Goal: Task Accomplishment & Management: Complete application form

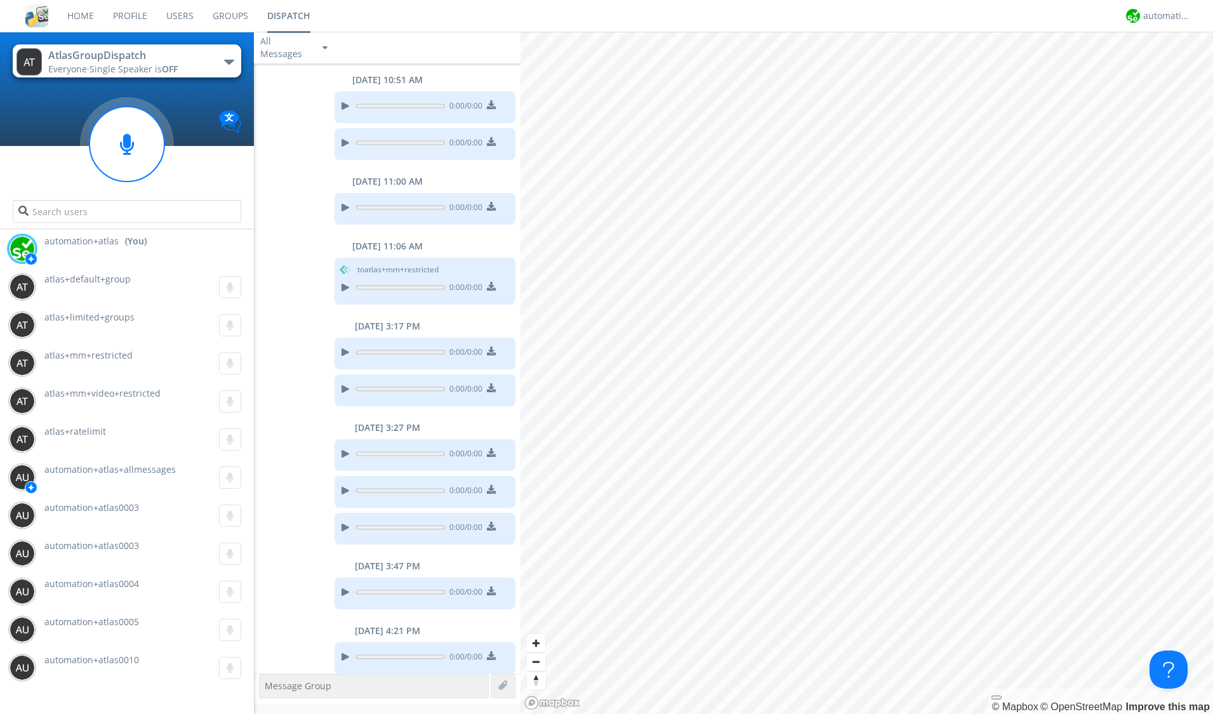
scroll to position [330, 0]
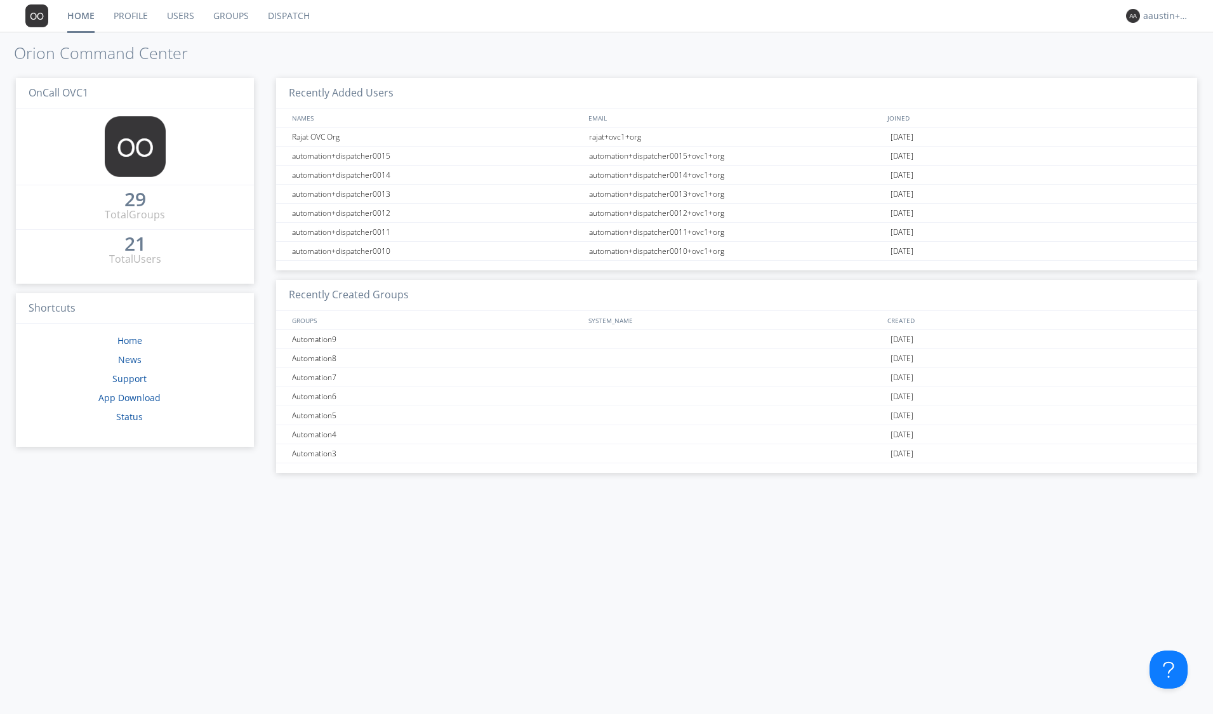
click at [218, 18] on link "Groups" at bounding box center [231, 16] width 55 height 32
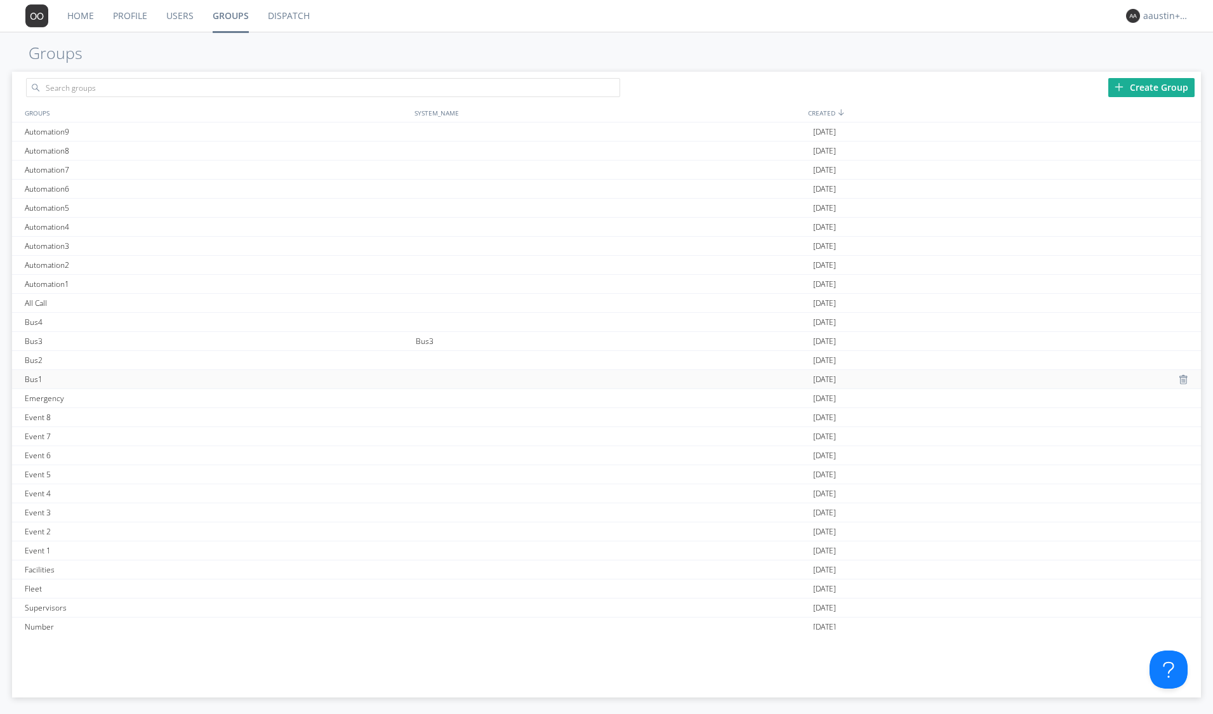
click at [168, 377] on div "Bus1" at bounding box center [217, 379] width 391 height 18
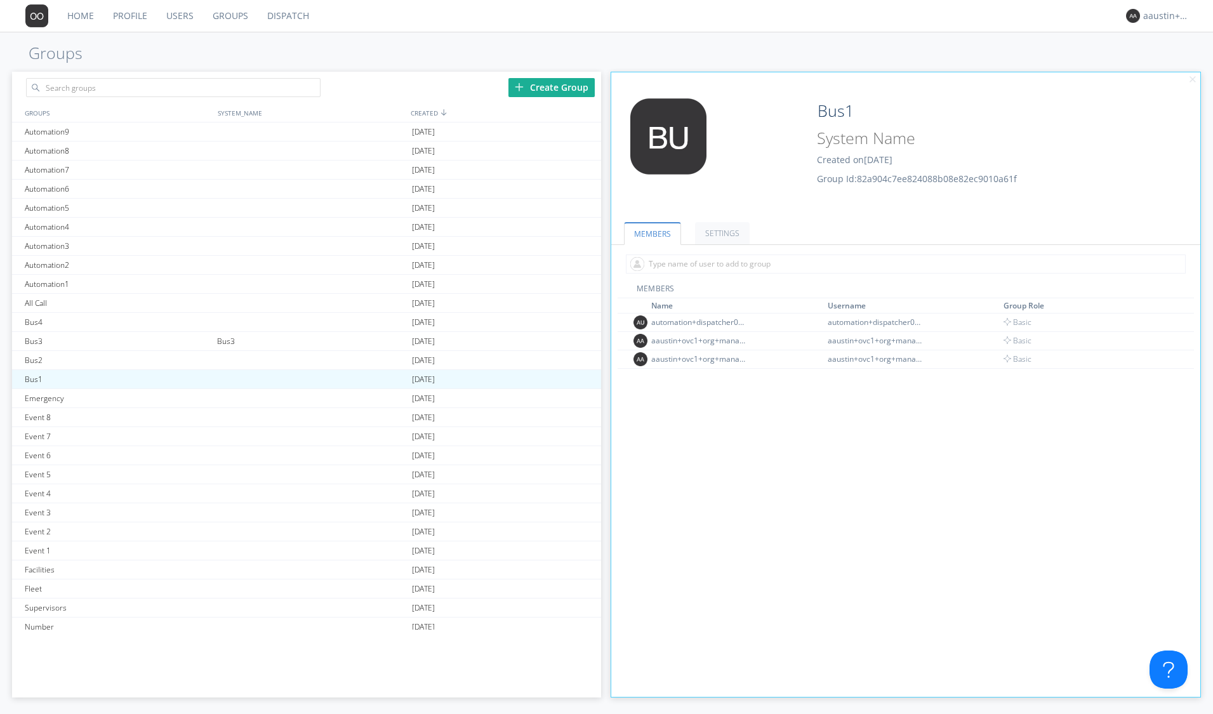
click at [187, 18] on link "Users" at bounding box center [180, 16] width 46 height 32
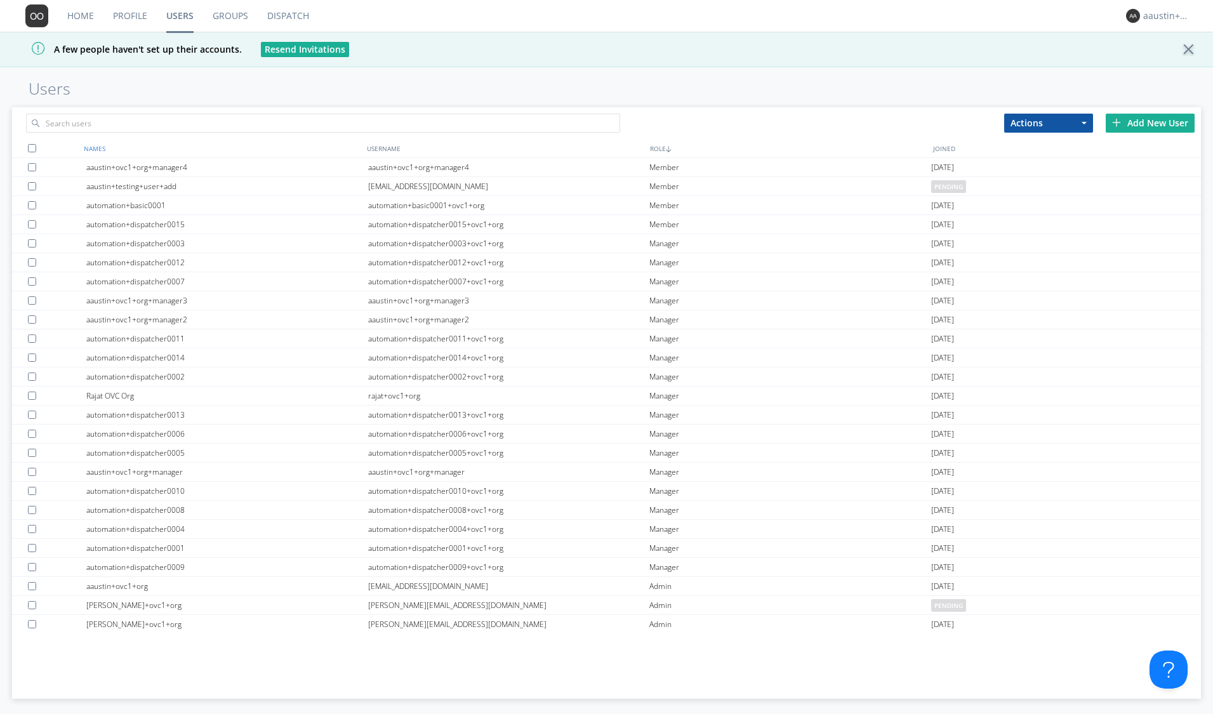
click at [100, 145] on div "NAMES" at bounding box center [222, 148] width 283 height 18
click at [1137, 126] on div "Add New User" at bounding box center [1150, 123] width 89 height 19
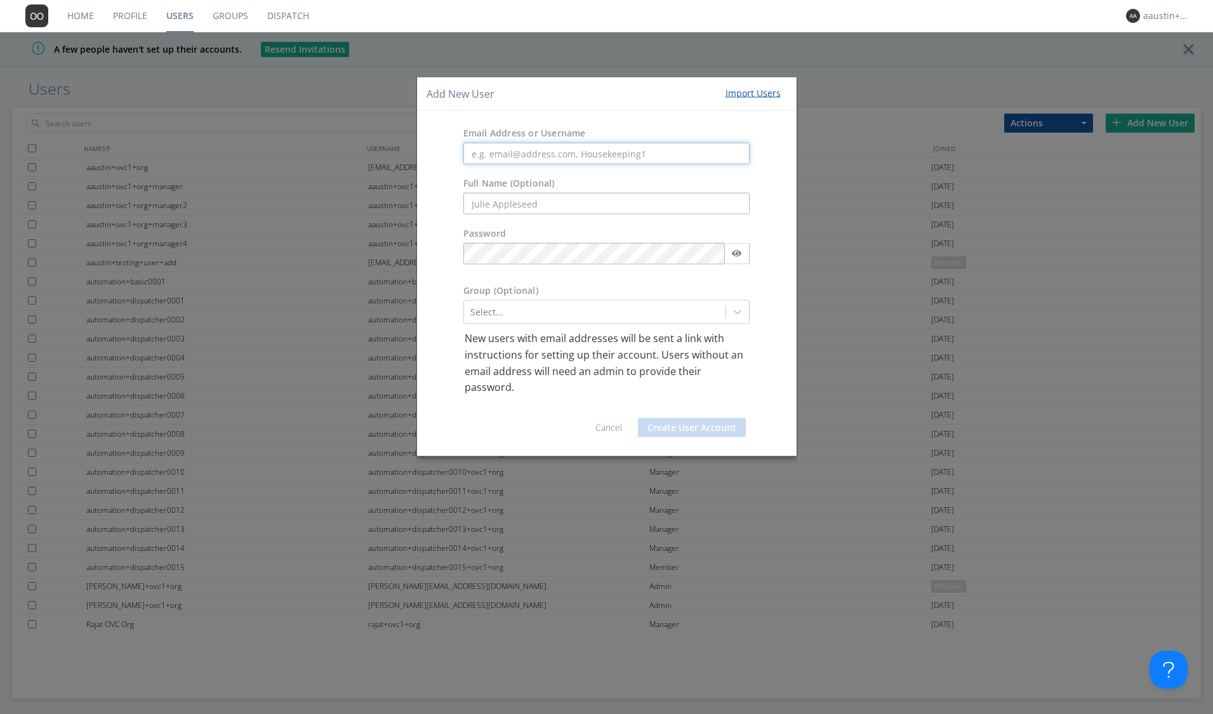
click at [550, 159] on input "text" at bounding box center [607, 154] width 287 height 22
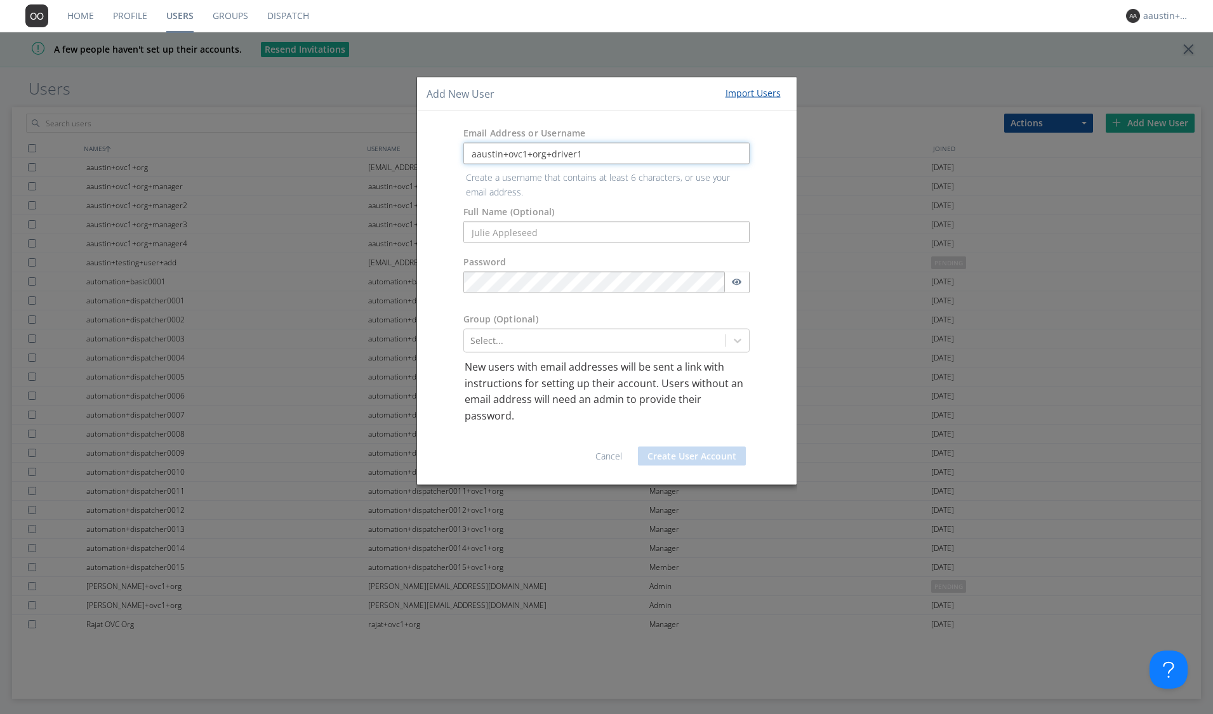
drag, startPoint x: 578, startPoint y: 157, endPoint x: 466, endPoint y: 154, distance: 112.4
click at [466, 154] on input "aaustin+ovc1+org+driver1" at bounding box center [607, 154] width 287 height 22
type input "aaustin+ovc1+org+driver1"
click at [486, 231] on form "Email Address or Username aaustin+ovc1+org+driver1 Create a username that conta…" at bounding box center [607, 298] width 361 height 354
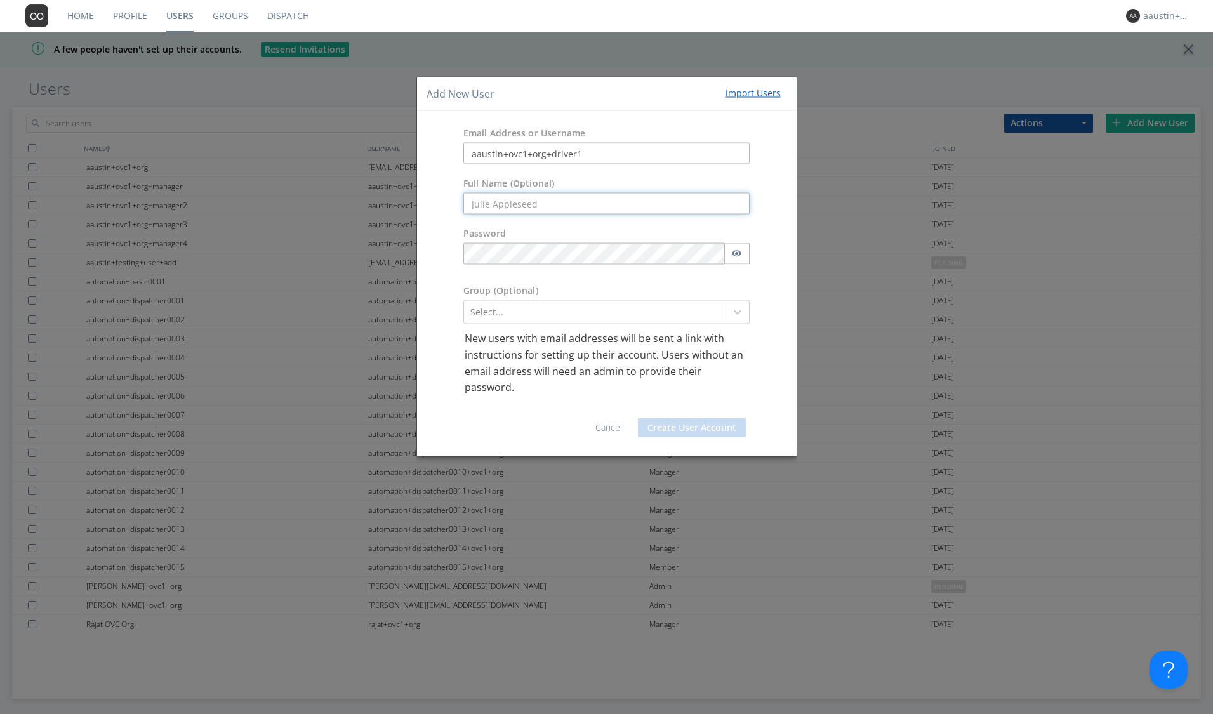
paste input "aaustin+ovc1+org+driver1"
type input "aaustin+ovc1+org+driver1"
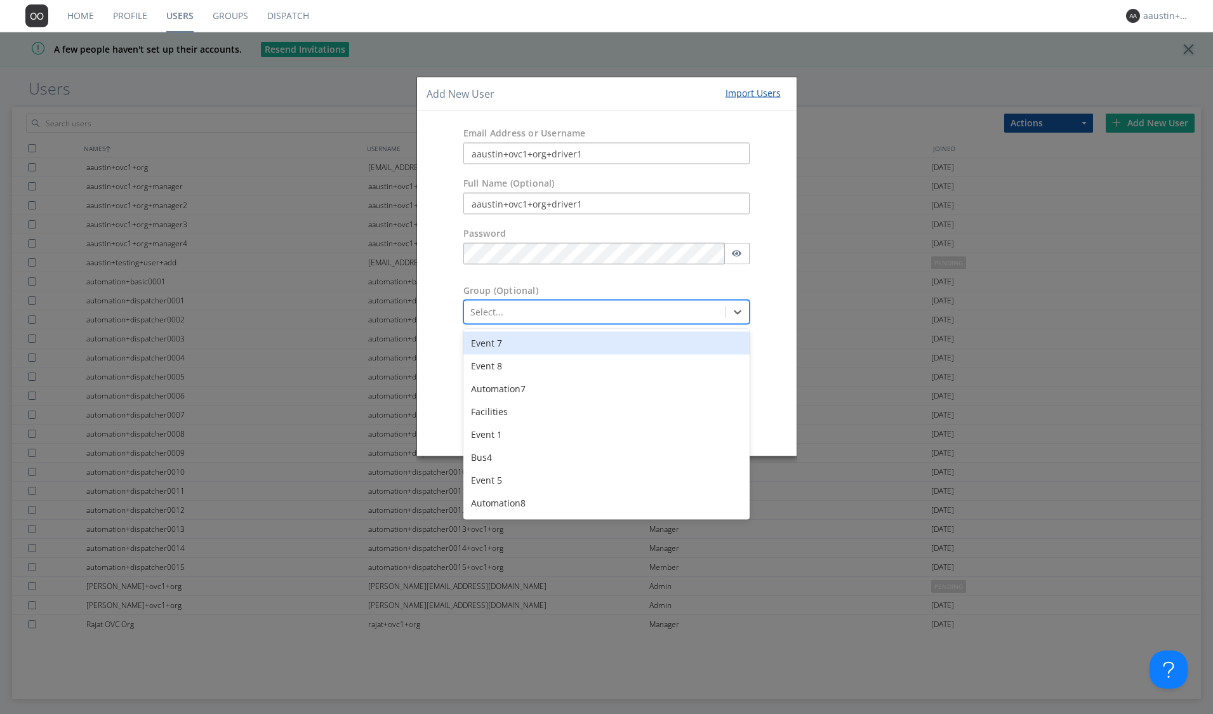
click at [543, 313] on div at bounding box center [596, 312] width 250 height 15
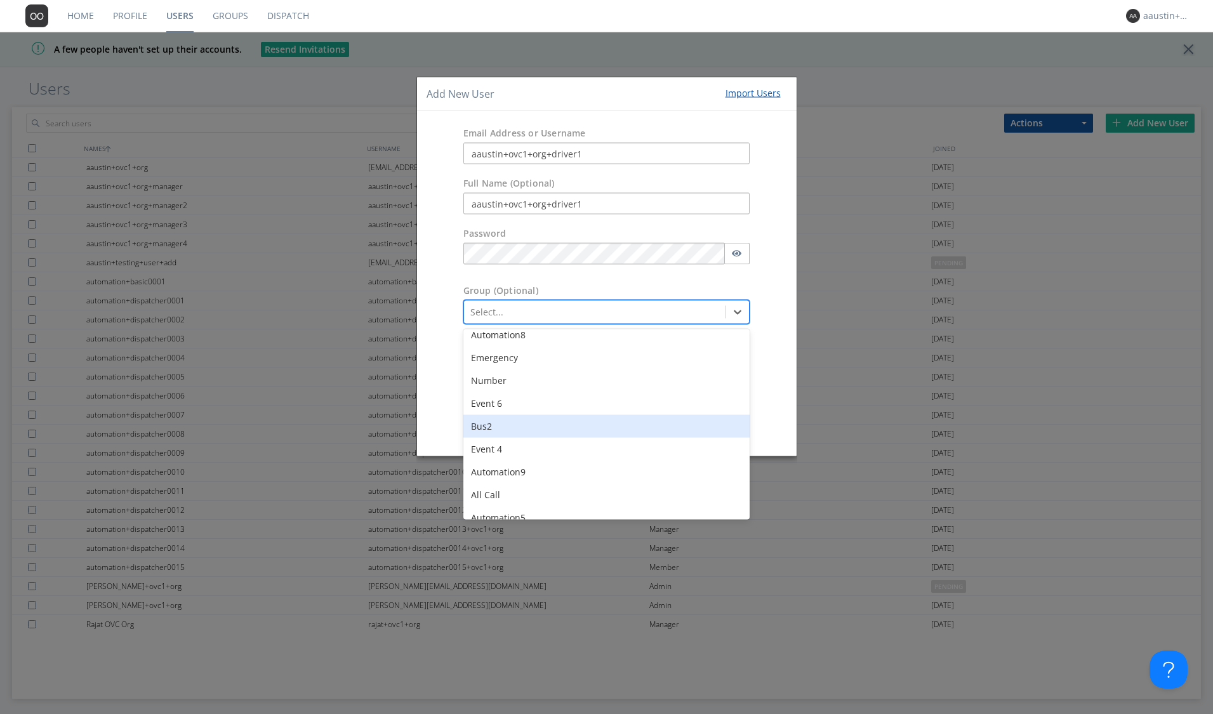
click at [530, 429] on div "Bus2" at bounding box center [607, 426] width 287 height 23
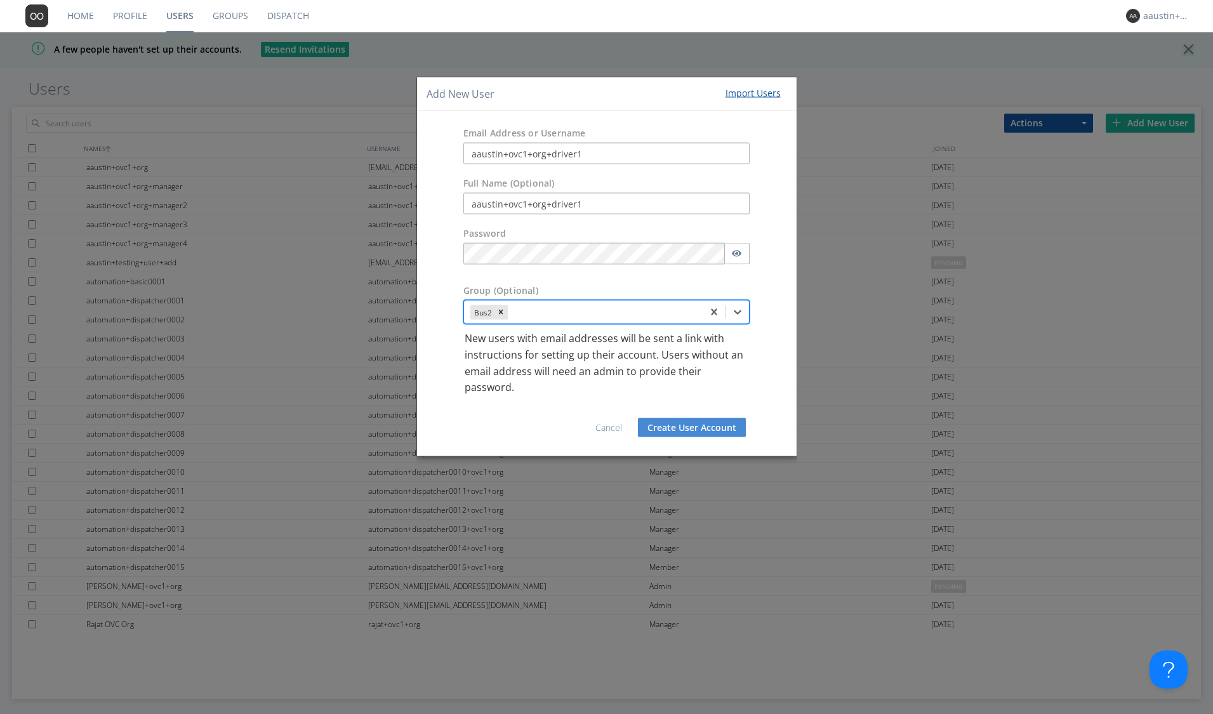
click at [669, 424] on button "Create User Account" at bounding box center [692, 427] width 108 height 19
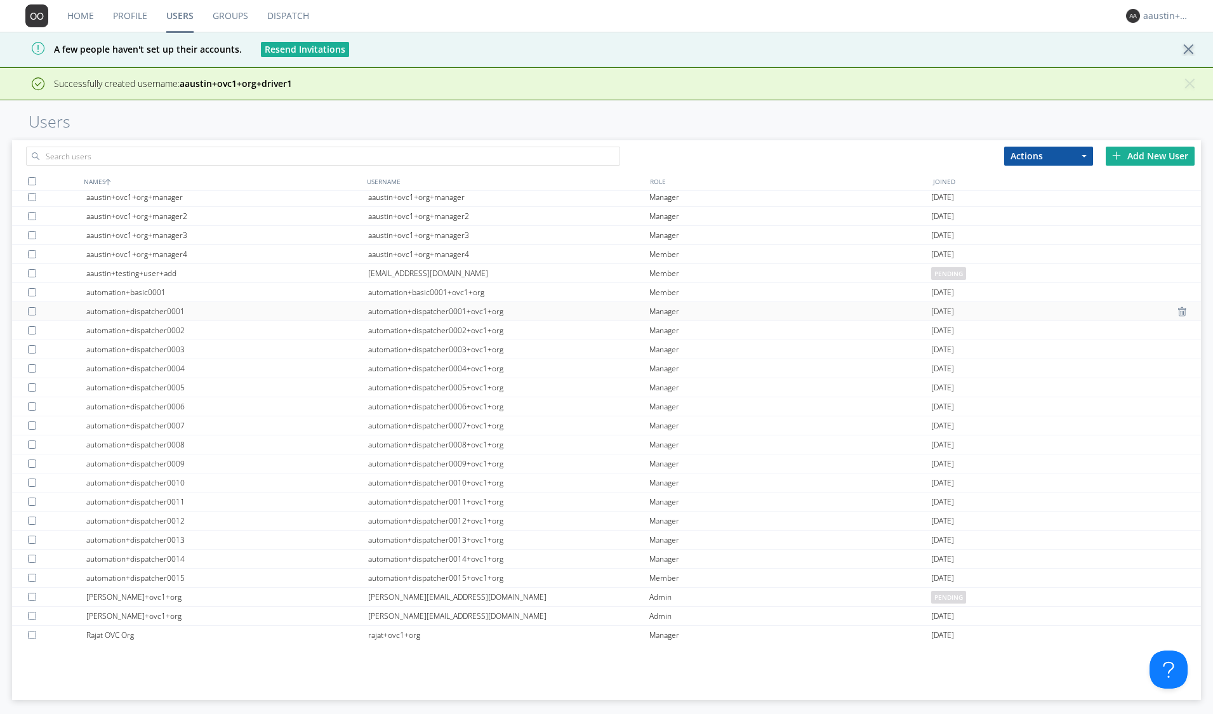
scroll to position [0, 0]
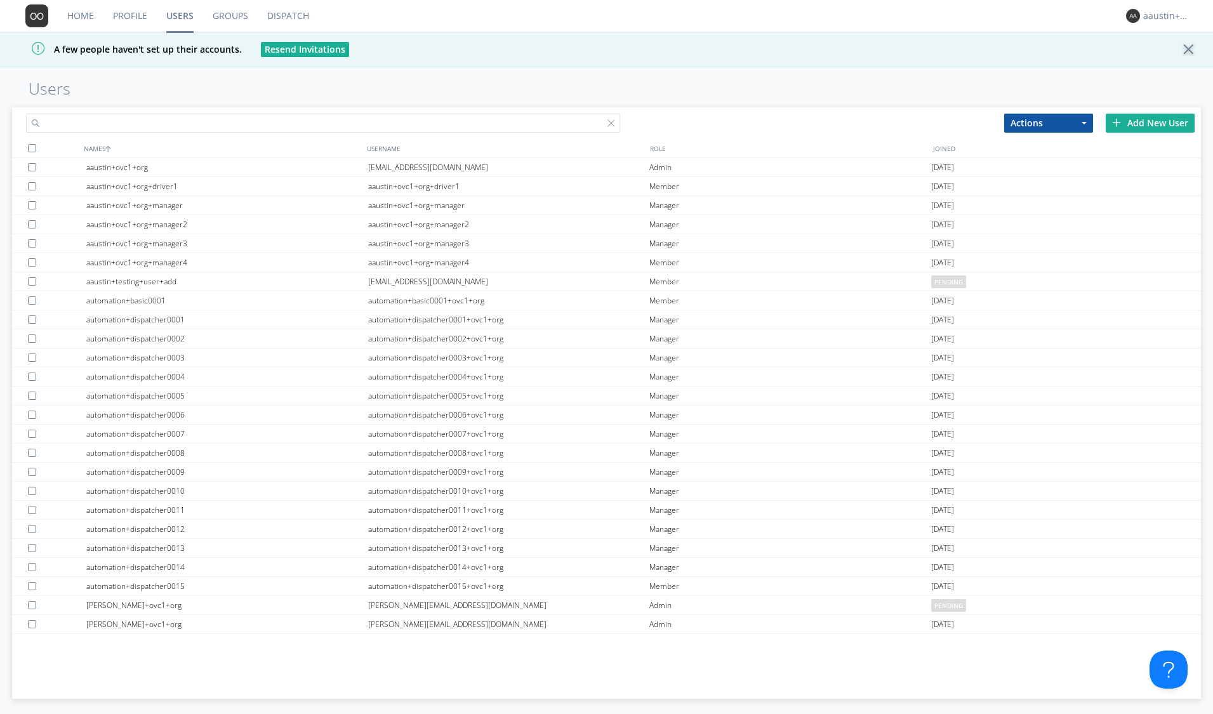
click at [171, 121] on input "text" at bounding box center [323, 123] width 594 height 19
type input "B"
click at [282, 183] on div "aaustin+ovc1+org+driver1" at bounding box center [226, 186] width 281 height 18
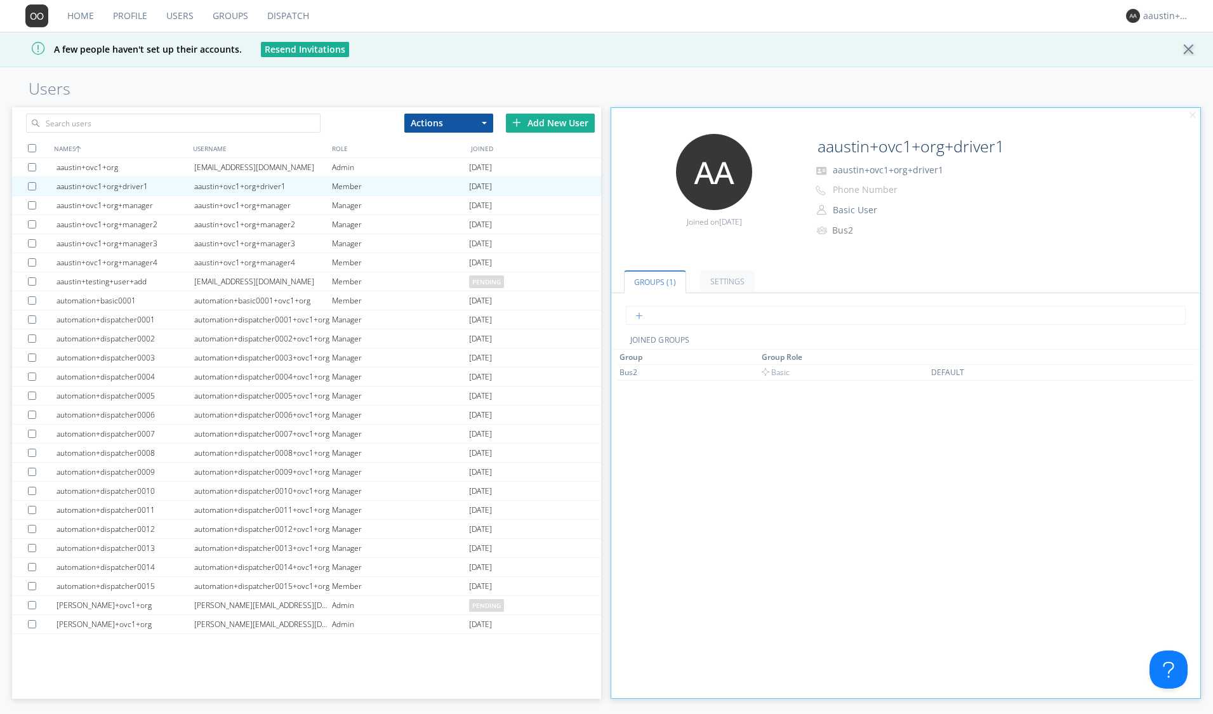
click at [724, 314] on input "text" at bounding box center [905, 315] width 559 height 19
type input "Bus1"
click at [695, 317] on input "text" at bounding box center [905, 315] width 559 height 19
type input "Bus3"
click at [750, 489] on div "Group Group Role Bus1 Basic Bus2 Basic DEFAULT Bus3 Basic" at bounding box center [906, 600] width 577 height 500
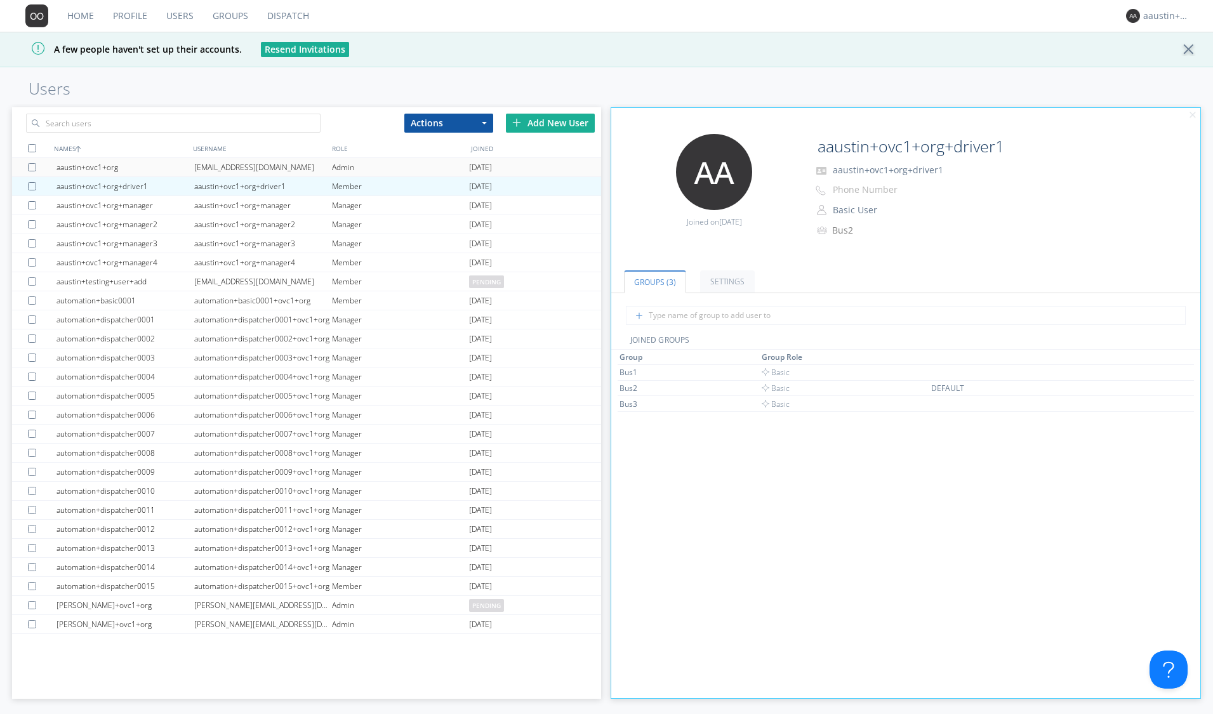
click at [29, 168] on div at bounding box center [34, 167] width 13 height 8
click at [29, 185] on div at bounding box center [34, 186] width 13 height 8
click at [33, 204] on div at bounding box center [34, 205] width 13 height 8
click at [32, 147] on div at bounding box center [32, 148] width 8 height 8
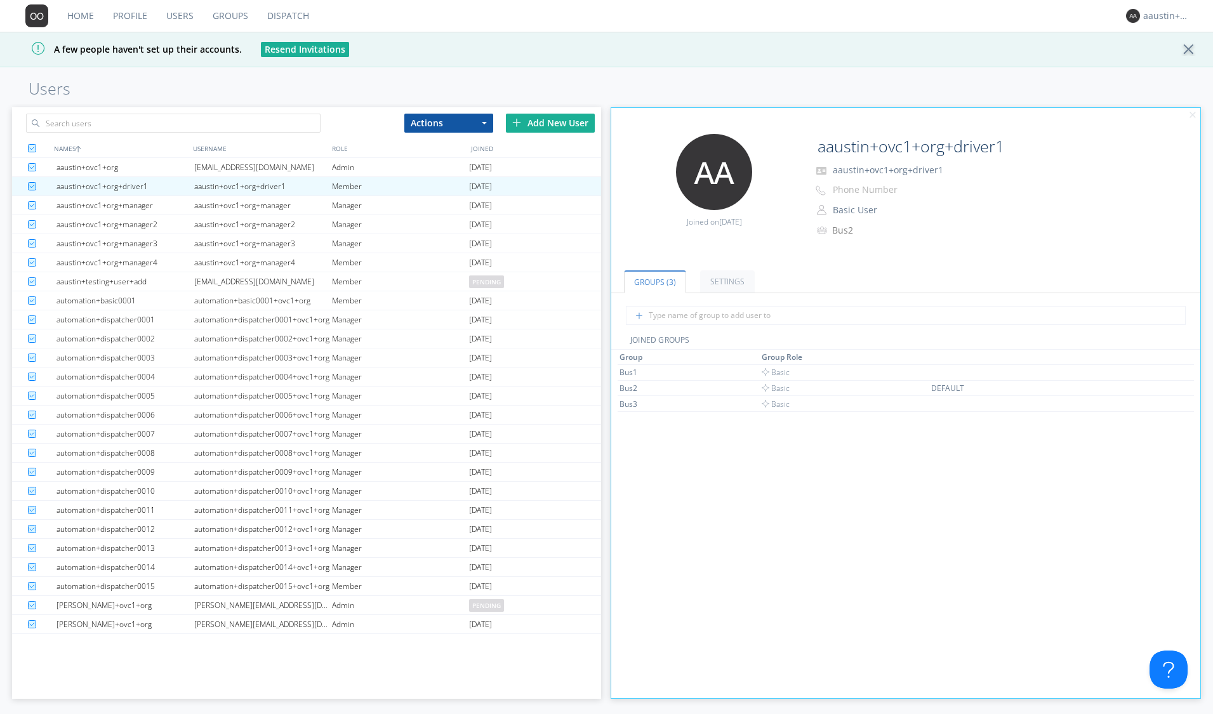
click at [32, 147] on div at bounding box center [32, 148] width 8 height 8
click at [32, 165] on div at bounding box center [34, 167] width 13 height 8
click at [32, 184] on div at bounding box center [34, 186] width 13 height 8
click at [29, 206] on div at bounding box center [34, 205] width 13 height 8
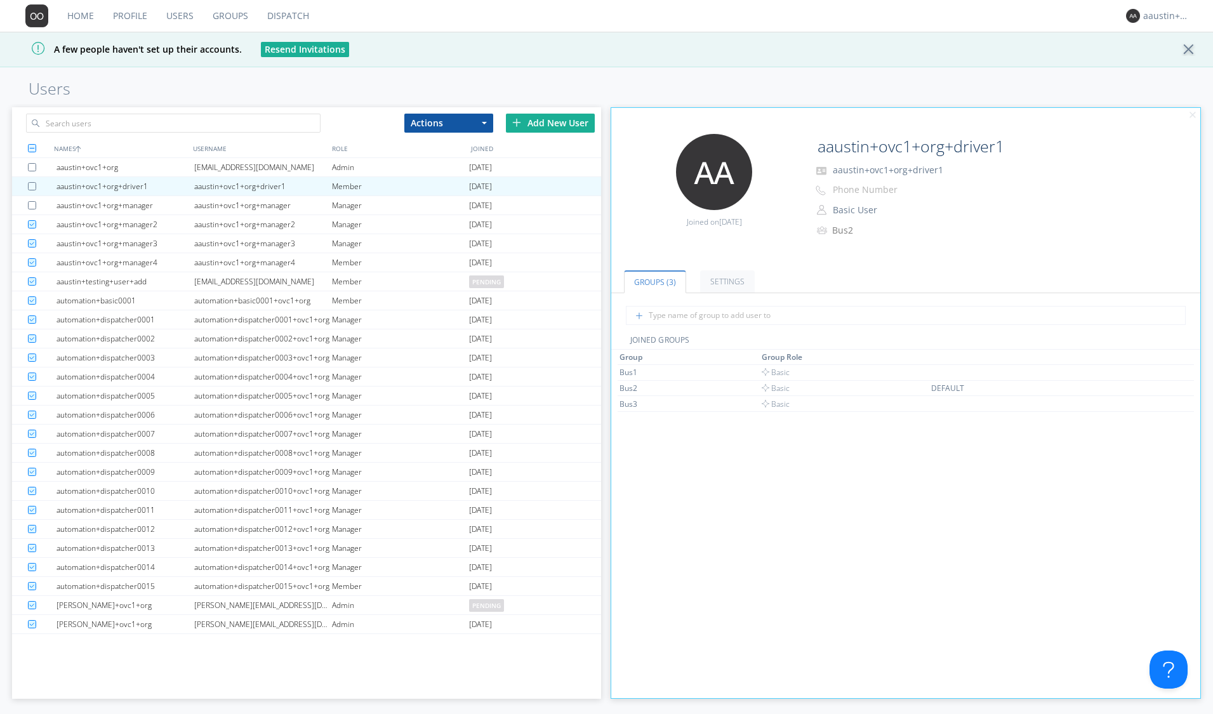
click at [34, 147] on div at bounding box center [32, 148] width 8 height 8
click at [34, 167] on div at bounding box center [34, 167] width 13 height 8
click at [30, 187] on div at bounding box center [34, 186] width 13 height 8
click at [32, 207] on div at bounding box center [34, 205] width 13 height 8
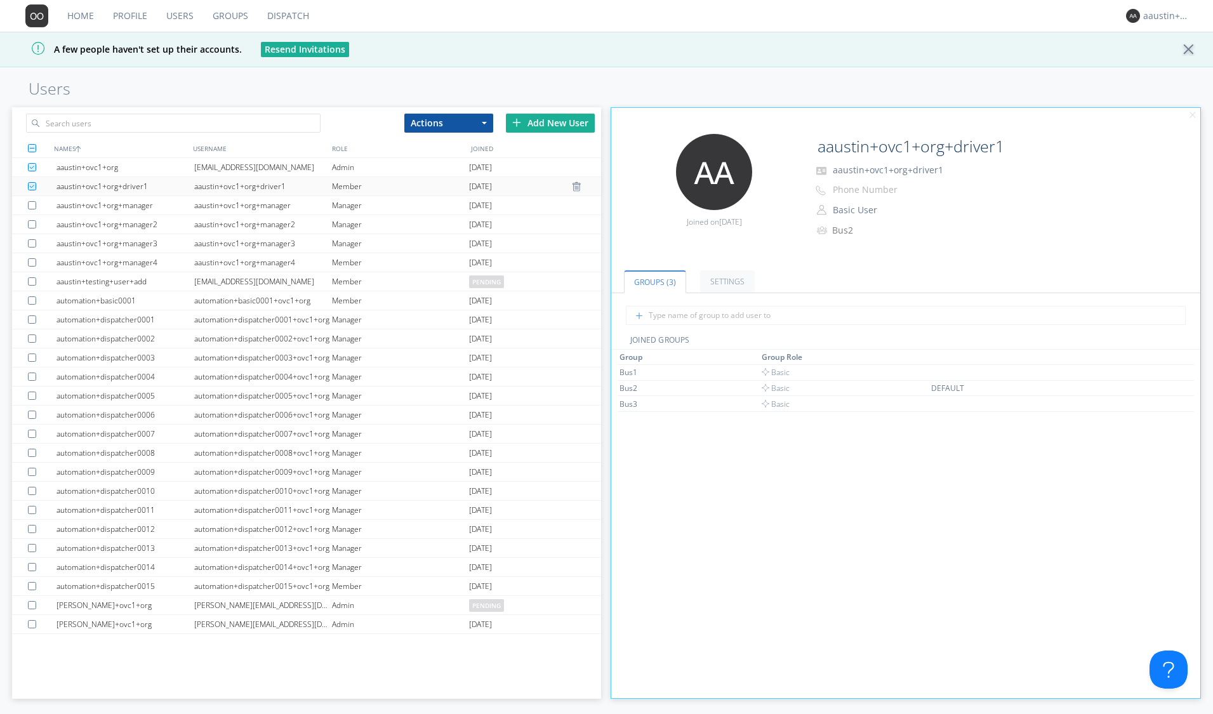
click at [31, 185] on div at bounding box center [34, 186] width 13 height 8
click at [31, 167] on div at bounding box center [34, 167] width 13 height 8
